Goal: Information Seeking & Learning: Learn about a topic

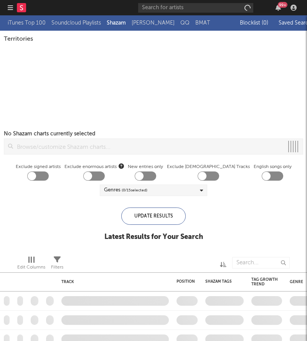
checkbox input "true"
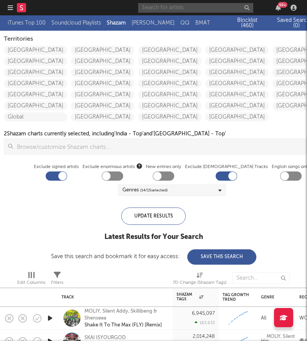
click at [157, 9] on input "text" at bounding box center [195, 8] width 115 height 10
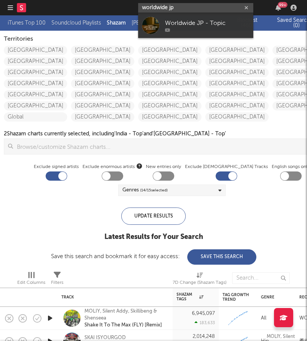
click at [195, 8] on input "worldwide jp" at bounding box center [195, 8] width 115 height 10
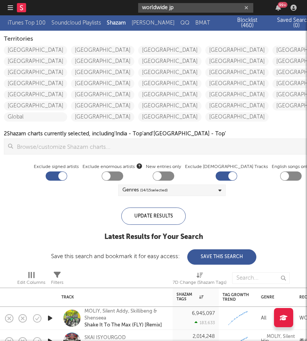
click at [9, 8] on icon "button" at bounding box center [10, 8] width 5 height 6
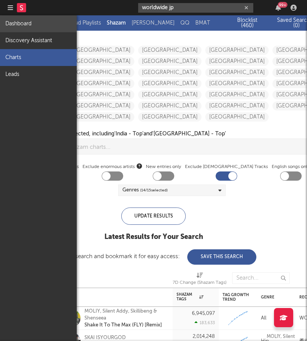
type input "worldwide jp"
click at [29, 29] on link "Dashboard" at bounding box center [38, 23] width 77 height 17
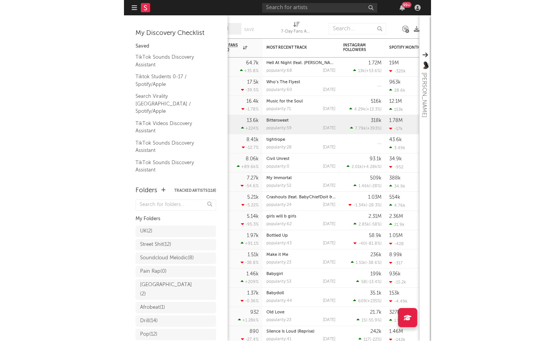
scroll to position [118, 0]
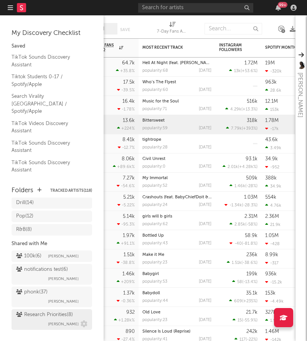
click at [30, 318] on div "Research Priorities ( 8 )" at bounding box center [44, 314] width 57 height 9
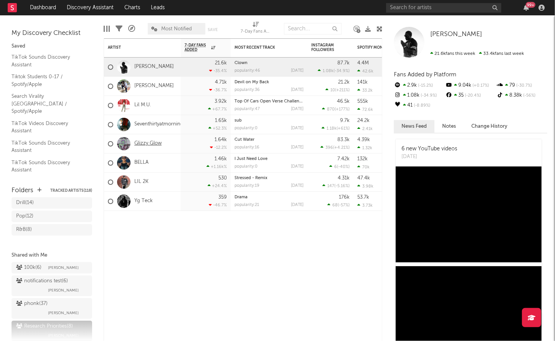
click at [151, 145] on link "Glizzy Glow" at bounding box center [147, 143] width 27 height 7
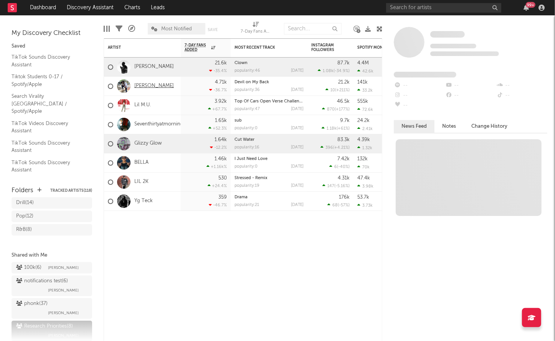
click at [151, 84] on link "[PERSON_NAME]" at bounding box center [154, 86] width 40 height 7
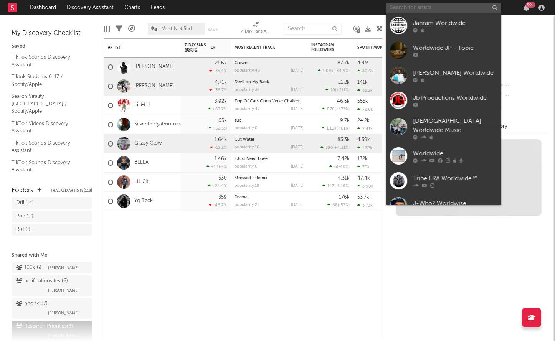
click at [307, 8] on input "text" at bounding box center [443, 8] width 115 height 10
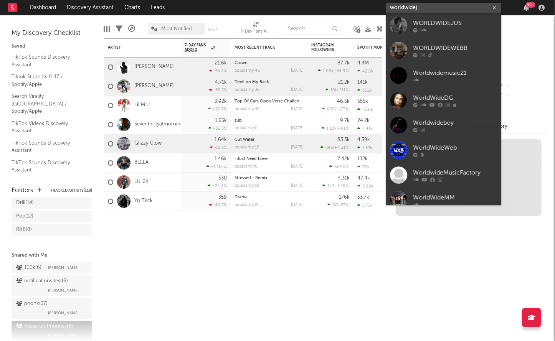
type input "worldwidejp"
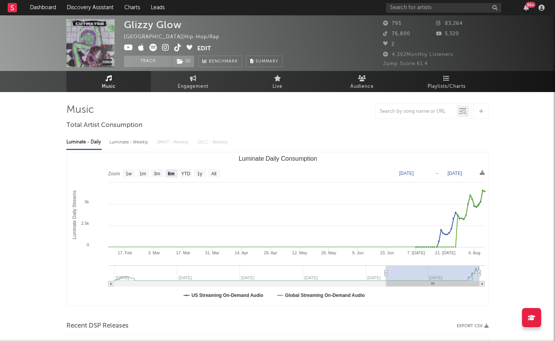
select select "6m"
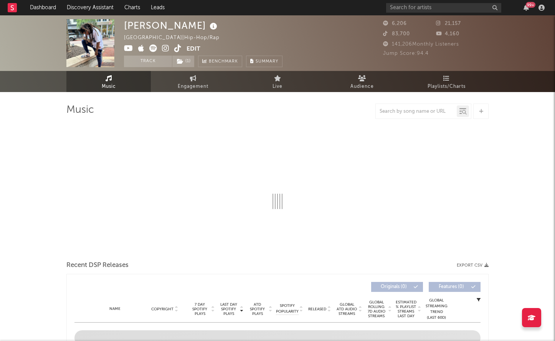
select select "6m"
